Goal: Transaction & Acquisition: Purchase product/service

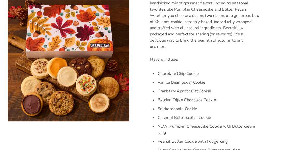
scroll to position [172, 0]
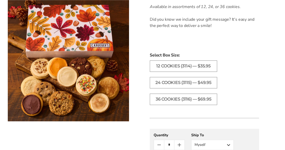
scroll to position [360, 0]
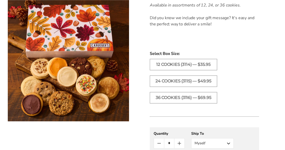
click at [229, 142] on button "Myself" at bounding box center [212, 143] width 43 height 10
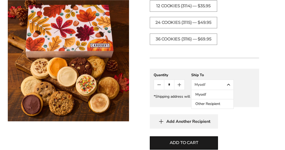
scroll to position [419, 0]
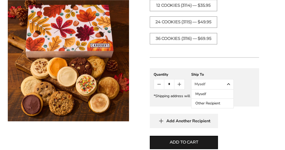
click at [203, 102] on button "Other Recipient" at bounding box center [213, 103] width 42 height 9
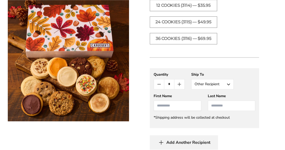
click at [157, 103] on input "First Name" at bounding box center [178, 106] width 48 height 10
type input "*****"
click at [211, 103] on input "Last Name" at bounding box center [232, 106] width 48 height 10
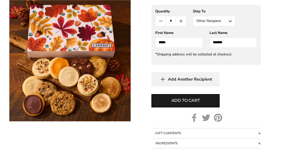
scroll to position [483, 0]
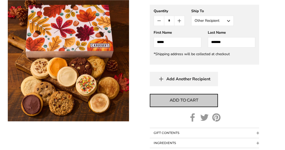
type input "*******"
click at [182, 98] on span "Add to cart" at bounding box center [184, 100] width 29 height 6
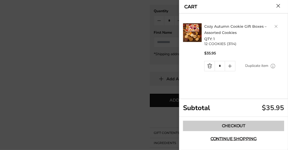
click at [232, 124] on link "Checkout" at bounding box center [233, 126] width 101 height 10
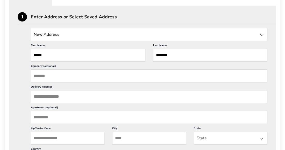
scroll to position [147, 0]
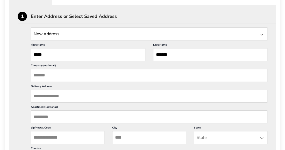
click at [36, 93] on input "Delivery Address" at bounding box center [149, 96] width 237 height 13
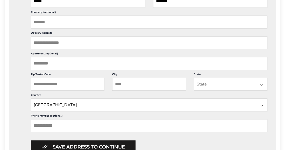
scroll to position [200, 0]
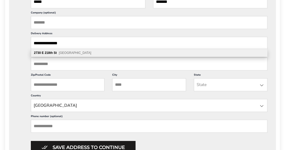
type input "**********"
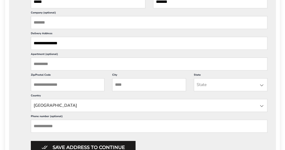
click at [115, 82] on input "City" at bounding box center [149, 84] width 74 height 13
type input "******"
click at [262, 83] on div at bounding box center [262, 85] width 6 height 6
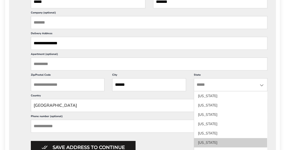
click at [208, 140] on li "[US_STATE]" at bounding box center [230, 142] width 73 height 9
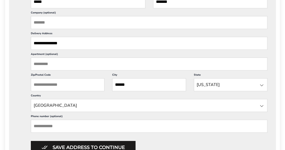
click at [32, 80] on input "Zip/Postal Code" at bounding box center [68, 84] width 74 height 13
type input "**********"
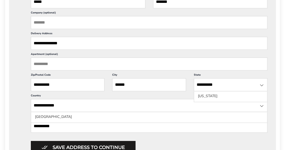
click at [48, 122] on input "**********" at bounding box center [149, 126] width 237 height 13
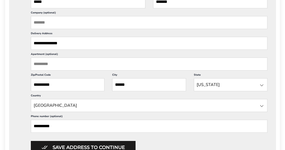
click at [13, 101] on div "**********" at bounding box center [142, 147] width 267 height 391
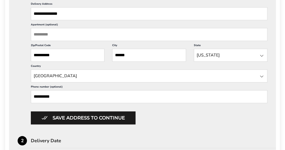
scroll to position [231, 0]
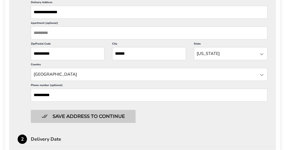
click at [73, 114] on button "Save address to continue" at bounding box center [83, 116] width 105 height 13
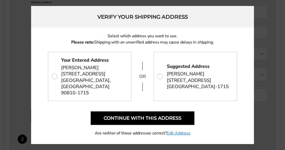
click at [83, 78] on span "[STREET_ADDRESS]" at bounding box center [93, 83] width 65 height 25
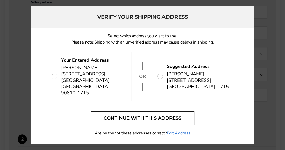
click at [128, 113] on button "Continue with this address" at bounding box center [143, 117] width 104 height 13
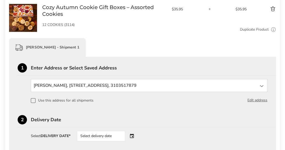
scroll to position [94, 0]
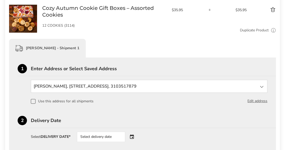
click at [31, 101] on span at bounding box center [33, 101] width 5 height 5
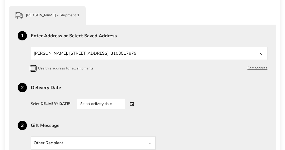
scroll to position [128, 0]
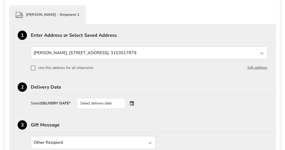
click at [131, 102] on div "Select delivery date" at bounding box center [108, 103] width 63 height 10
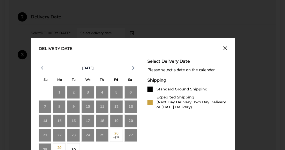
scroll to position [207, 0]
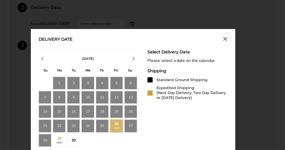
click at [115, 125] on div "26 +$23" at bounding box center [116, 125] width 13 height 13
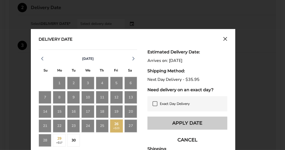
click at [184, 122] on button "Apply Date" at bounding box center [187, 123] width 80 height 13
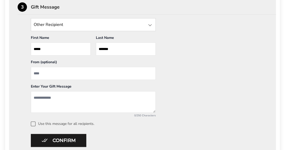
scroll to position [247, 0]
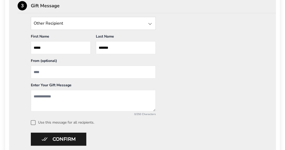
click at [33, 120] on span at bounding box center [33, 122] width 5 height 5
click at [34, 93] on textarea "Add a message" at bounding box center [93, 101] width 125 height 22
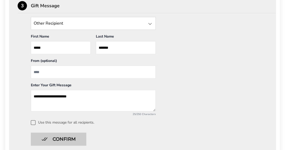
type textarea "**********"
click at [60, 138] on button "Confirm" at bounding box center [58, 139] width 55 height 13
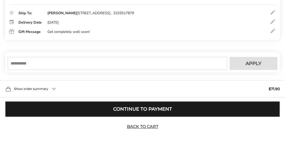
click at [141, 110] on button "Continue to Payment" at bounding box center [142, 109] width 275 height 16
